Goal: Transaction & Acquisition: Purchase product/service

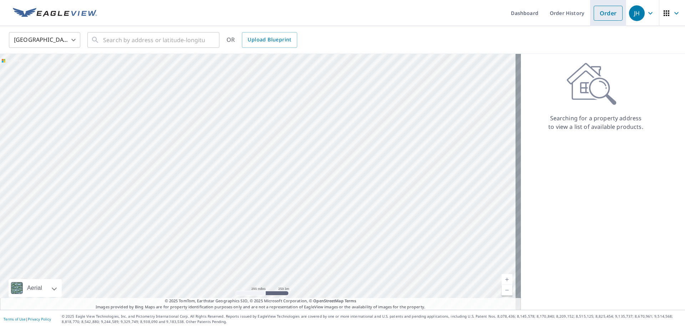
click at [603, 17] on link "Order" at bounding box center [608, 13] width 29 height 15
click at [110, 40] on input "text" at bounding box center [154, 40] width 102 height 20
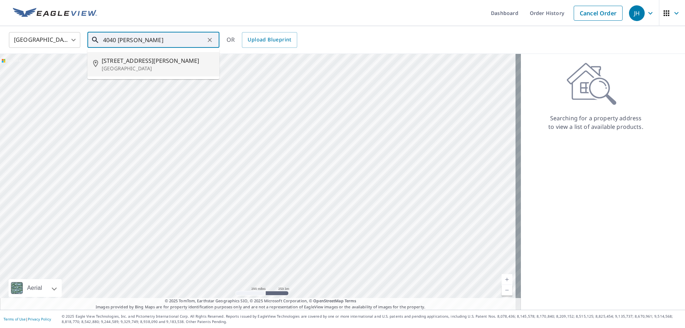
click at [126, 70] on p "[GEOGRAPHIC_DATA]" at bounding box center [158, 68] width 112 height 7
type input "[STREET_ADDRESS][PERSON_NAME]"
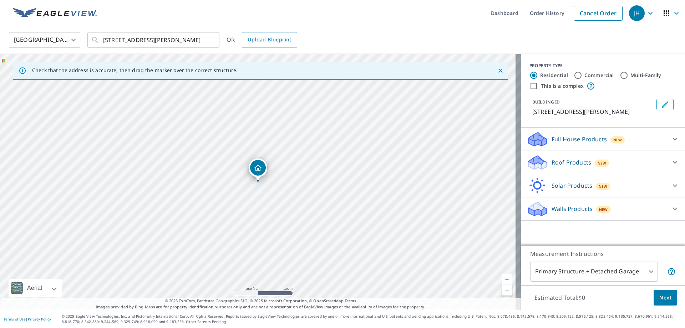
click at [503, 278] on link "Current Level 17, Zoom In" at bounding box center [507, 279] width 11 height 11
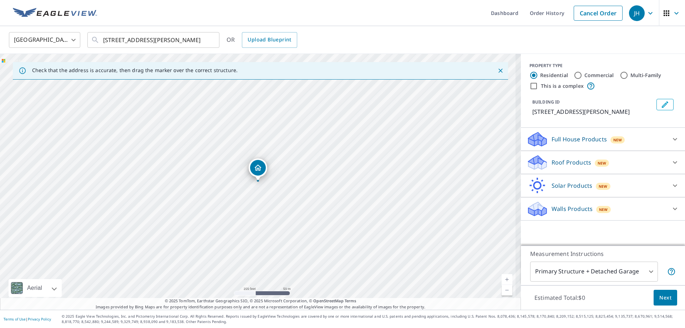
click at [503, 278] on link "Current Level 18, Zoom In" at bounding box center [507, 279] width 11 height 11
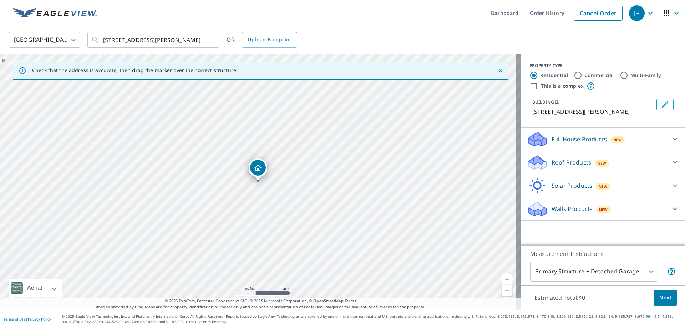
click at [621, 163] on div "Roof Products New" at bounding box center [597, 162] width 140 height 17
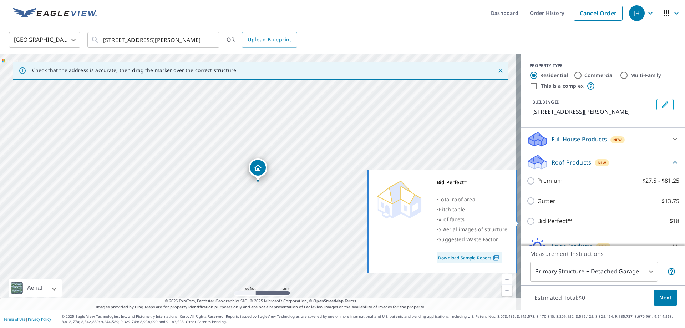
click at [528, 222] on input "Bid Perfect™ $18" at bounding box center [532, 221] width 11 height 9
checkbox input "true"
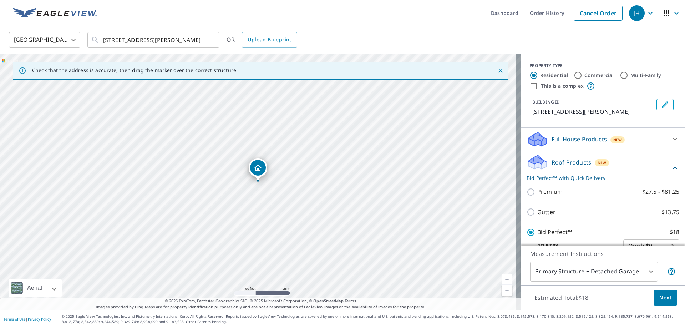
click at [659, 297] on span "Next" at bounding box center [665, 297] width 12 height 9
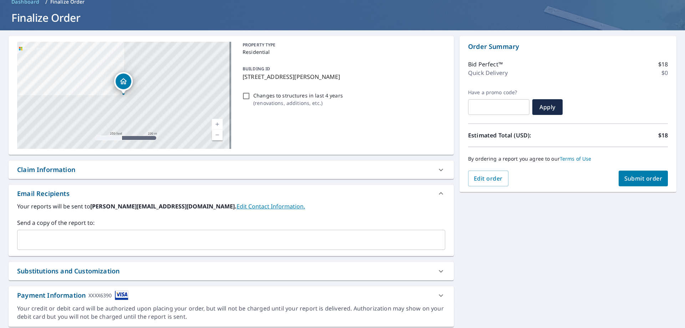
scroll to position [59, 0]
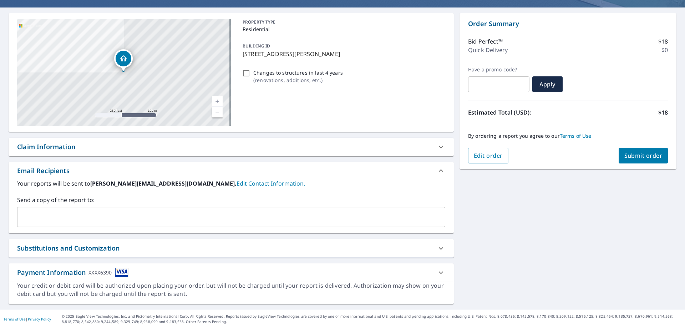
click at [637, 158] on span "Submit order" at bounding box center [643, 156] width 38 height 8
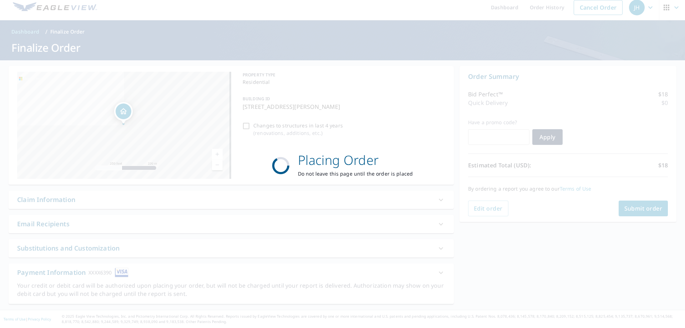
scroll to position [6, 0]
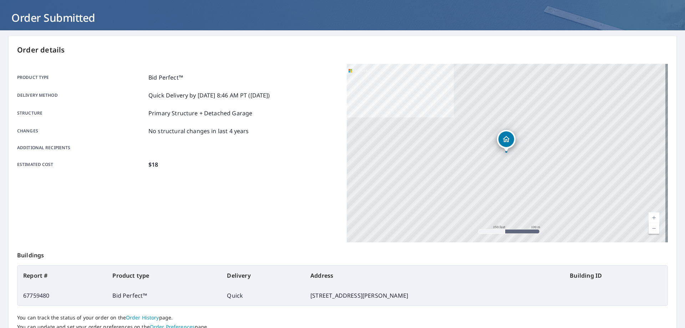
scroll to position [92, 0]
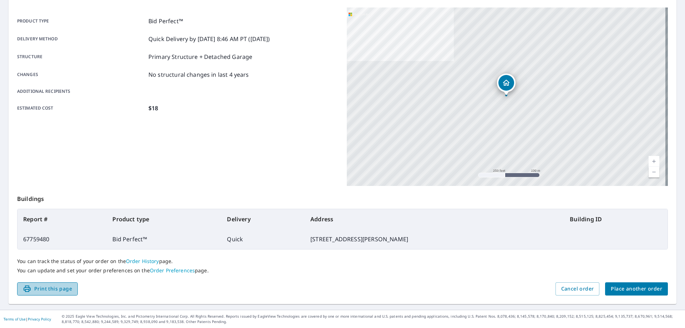
click at [53, 287] on span "Print this page" at bounding box center [47, 288] width 49 height 9
